Goal: Find contact information: Find contact information

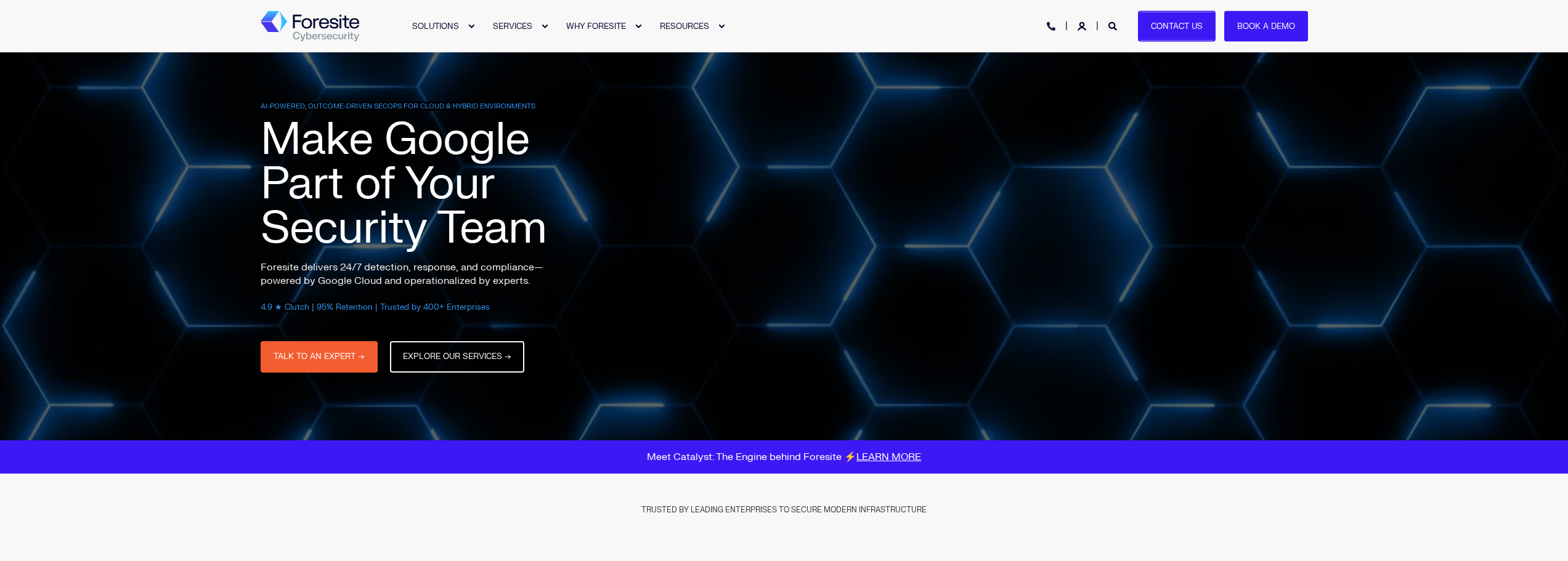
click at [1185, 25] on link "Contact Us" at bounding box center [1176, 26] width 78 height 31
